Goal: Information Seeking & Learning: Learn about a topic

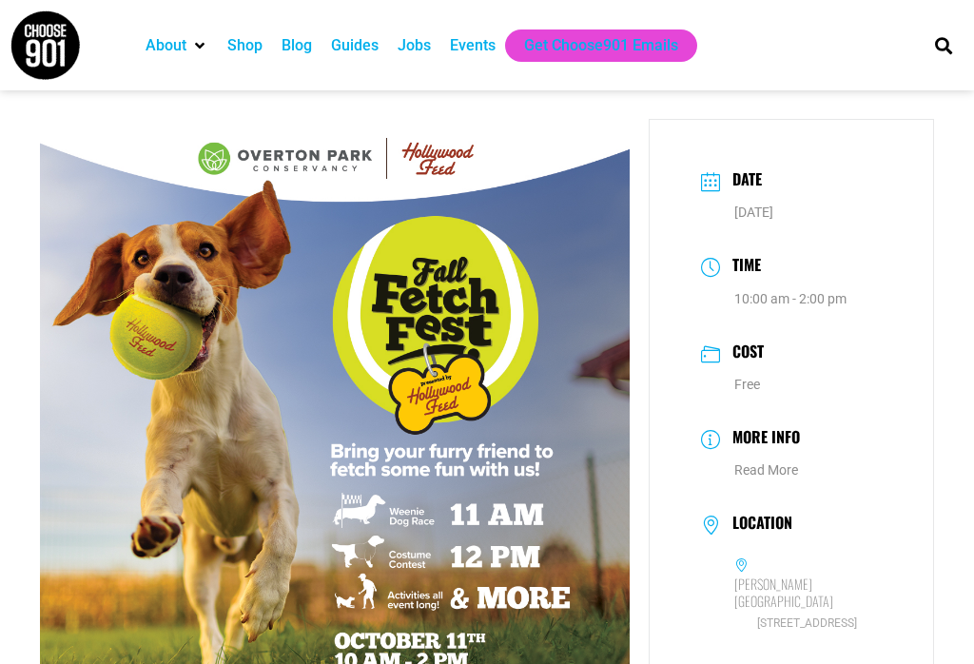
click at [50, 33] on img at bounding box center [45, 45] width 71 height 71
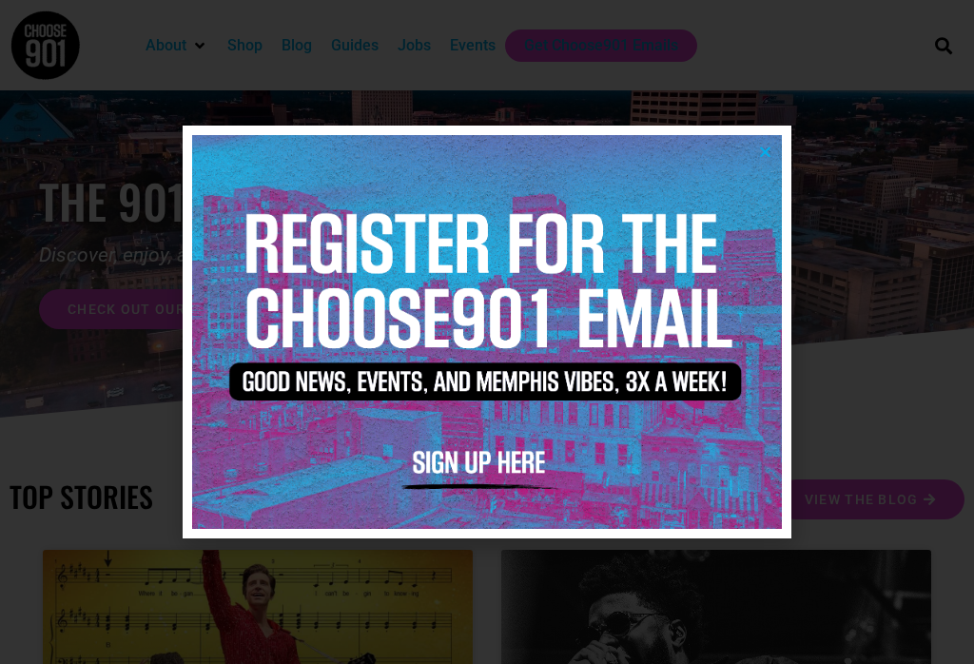
click at [763, 145] on icon "Close" at bounding box center [765, 152] width 14 height 14
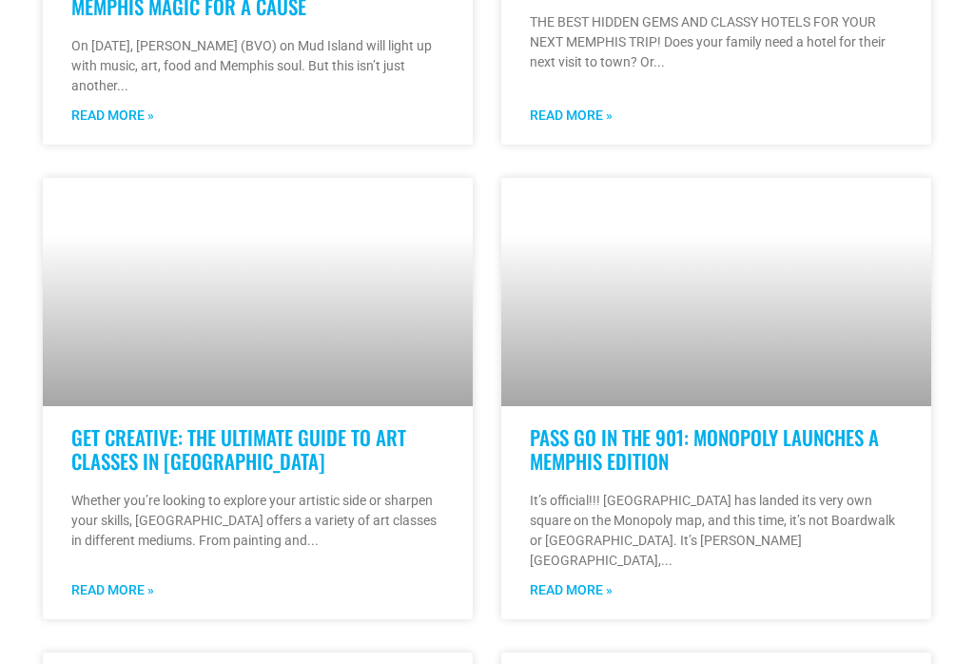
scroll to position [1306, 0]
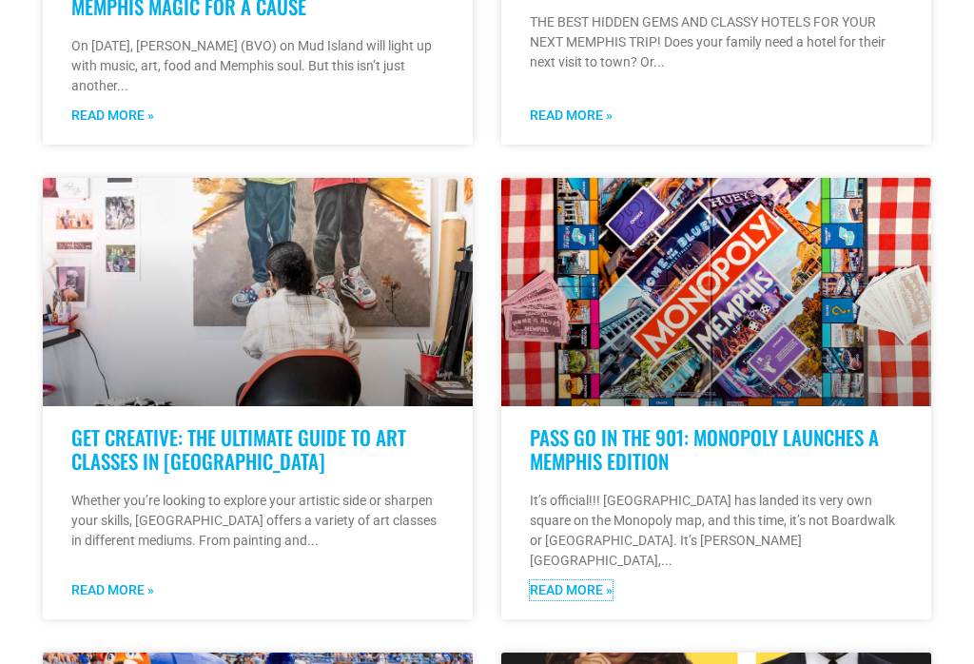
click at [597, 580] on link "Read More »" at bounding box center [571, 590] width 83 height 20
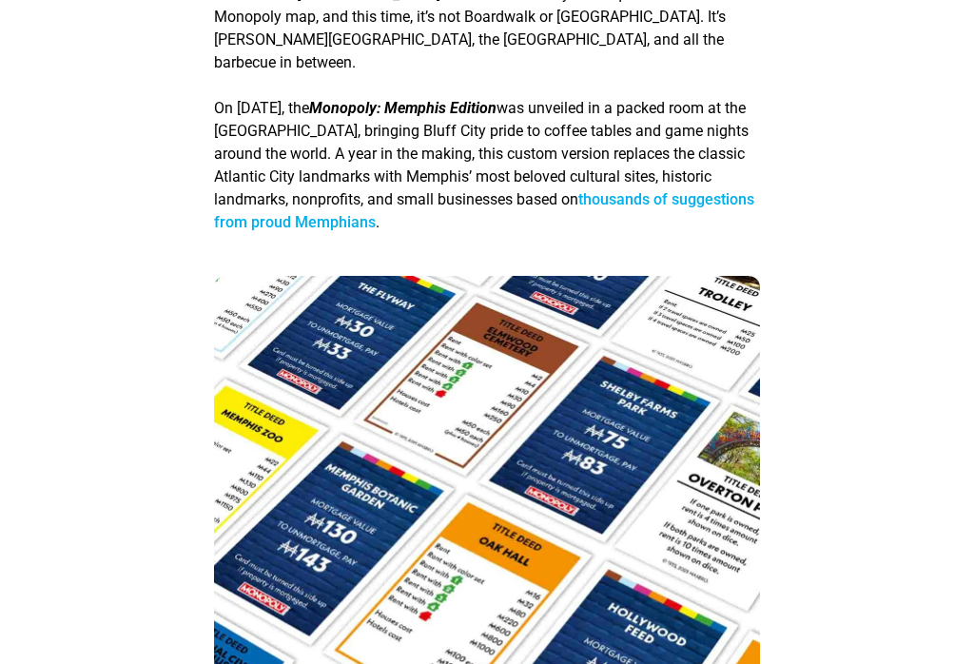
scroll to position [578, 0]
